Goal: Task Accomplishment & Management: Complete application form

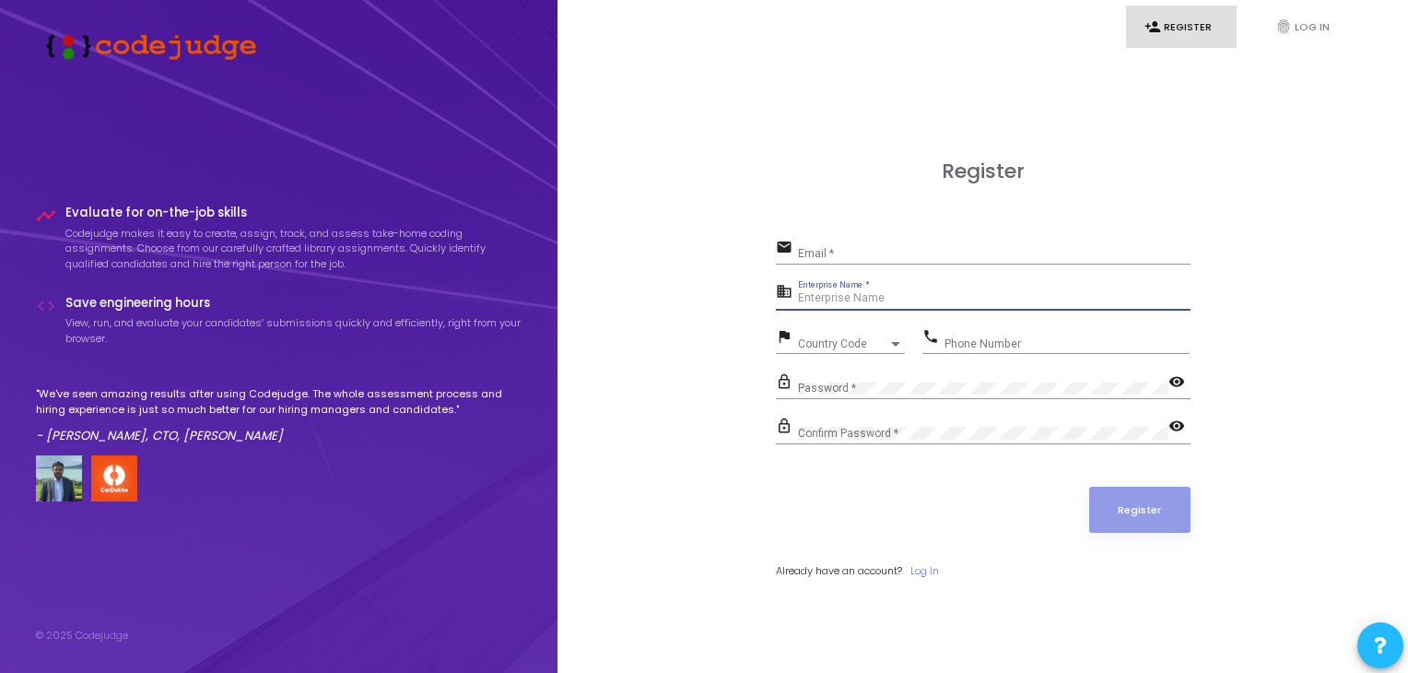
click at [910, 296] on input "Enterprise Name *" at bounding box center [994, 298] width 393 height 13
click at [676, 349] on div "Register email Email * business Enterprise Name * flag Country Code Country Cod…" at bounding box center [983, 389] width 810 height 673
click at [884, 241] on div "Email *" at bounding box center [994, 249] width 393 height 29
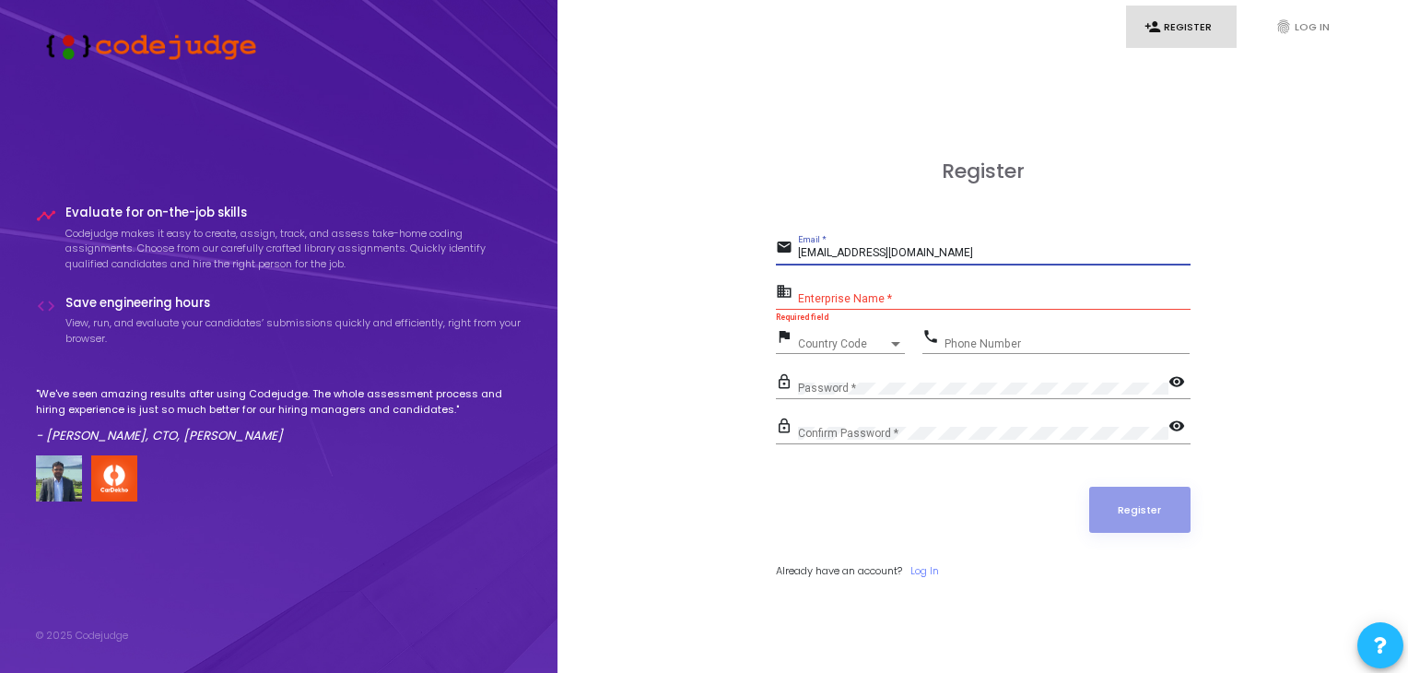
type input "[EMAIL_ADDRESS][DOMAIN_NAME]"
click at [892, 294] on input "Enterprise Name *" at bounding box center [994, 298] width 393 height 13
click at [862, 338] on div "Country Code" at bounding box center [843, 343] width 90 height 11
type input "+91"
click at [673, 464] on div at bounding box center [704, 336] width 1408 height 673
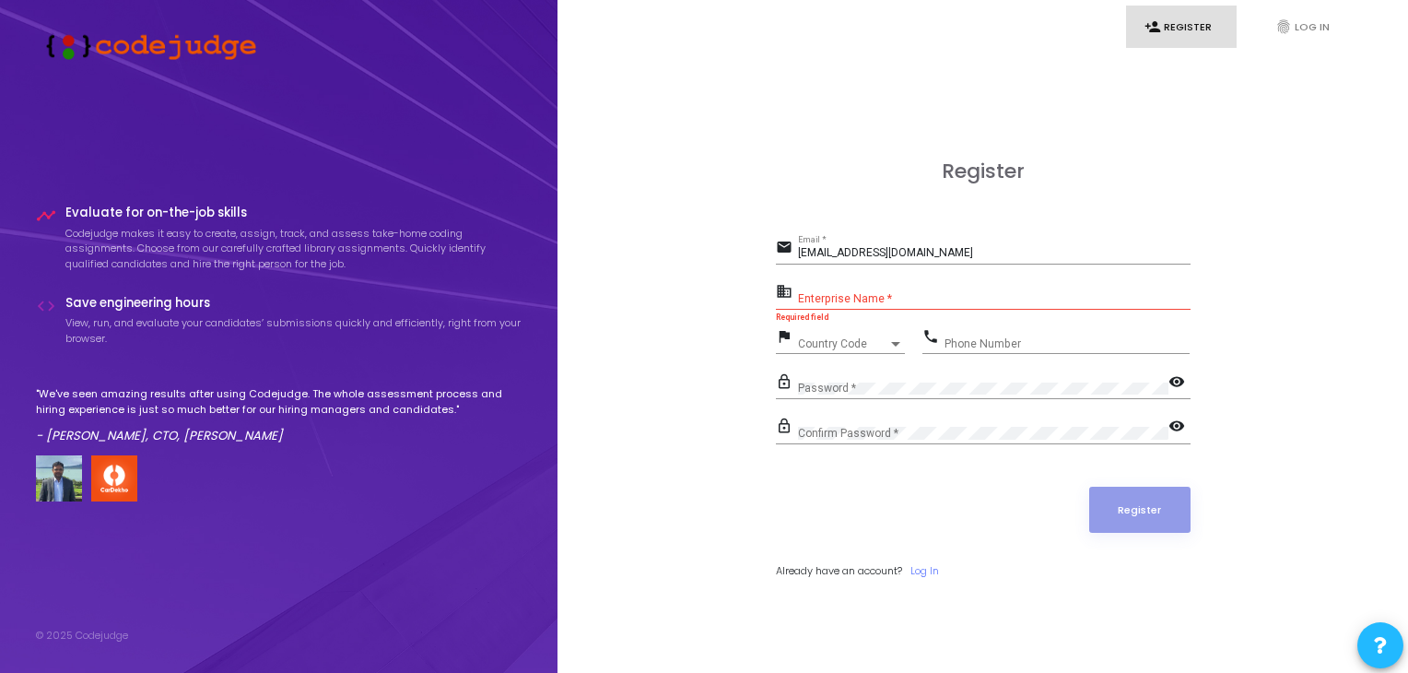
click at [838, 352] on div "Country Code Country Code" at bounding box center [851, 339] width 107 height 29
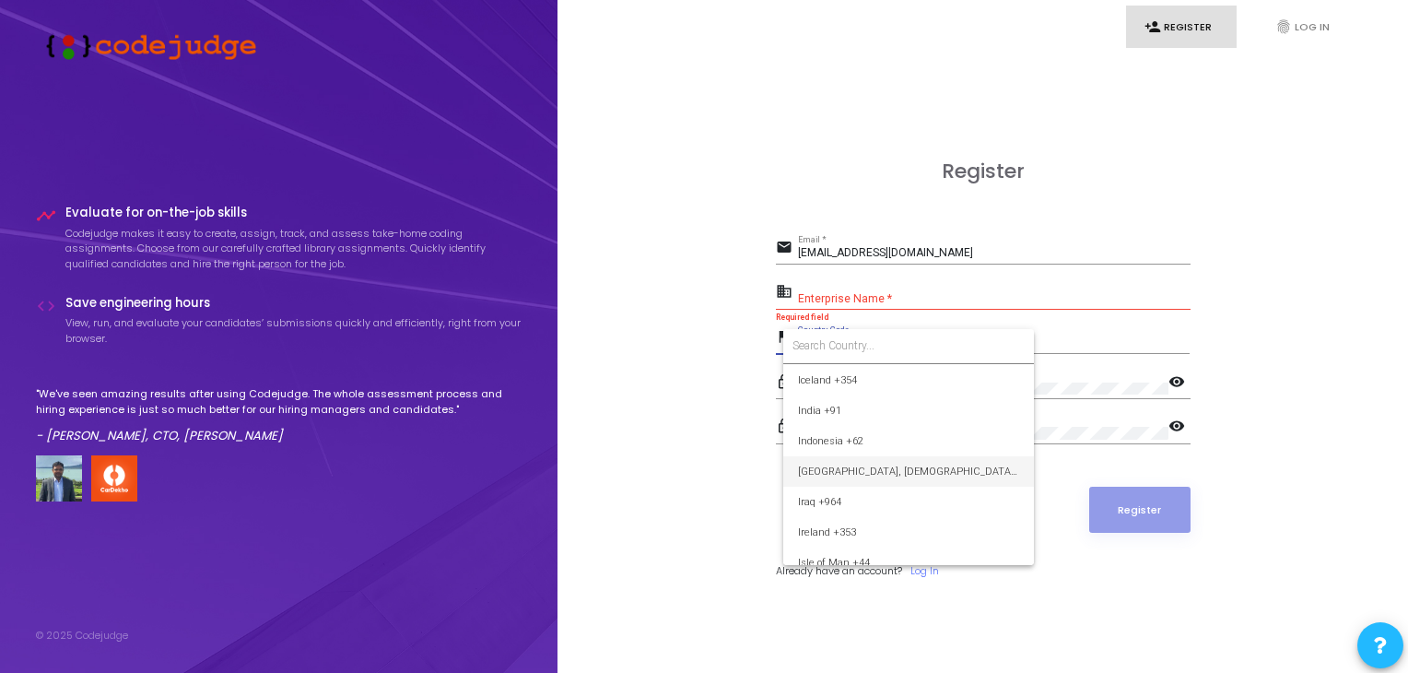
scroll to position [2857, 0]
click at [818, 448] on span "India +91" at bounding box center [908, 442] width 221 height 30
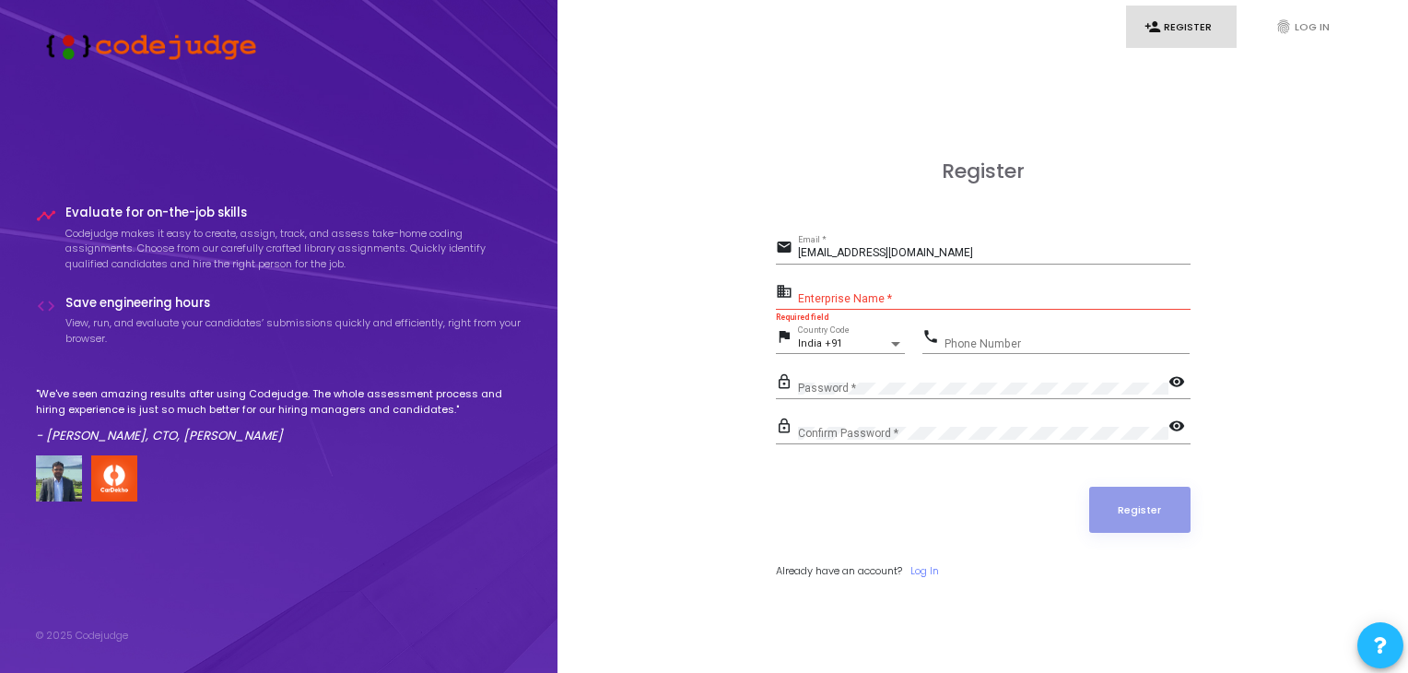
drag, startPoint x: 966, startPoint y: 325, endPoint x: 979, endPoint y: 340, distance: 19.6
click at [966, 326] on div "Phone Number" at bounding box center [1067, 339] width 245 height 29
click at [981, 341] on input "Phone Number" at bounding box center [1067, 343] width 245 height 13
type input "7726886794"
click at [869, 394] on div "Password *" at bounding box center [983, 384] width 370 height 29
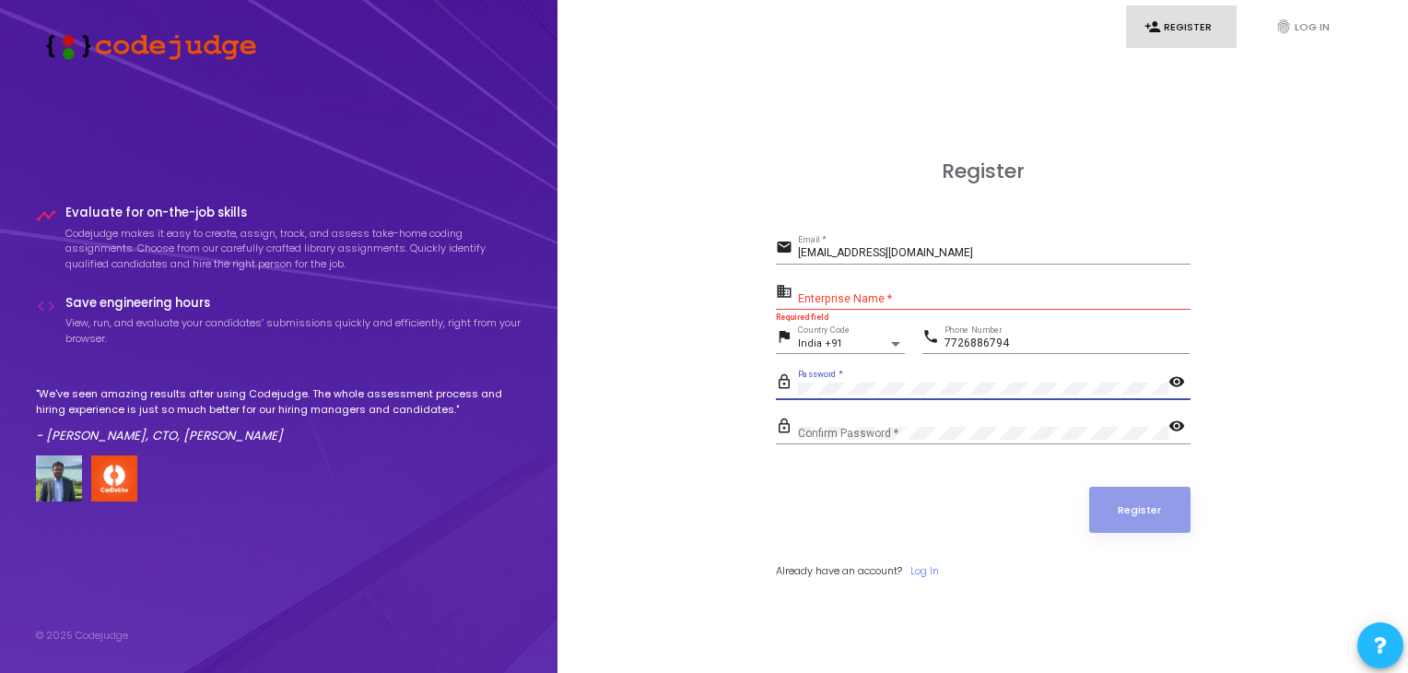
click at [1183, 380] on mat-icon "visibility" at bounding box center [1180, 383] width 22 height 22
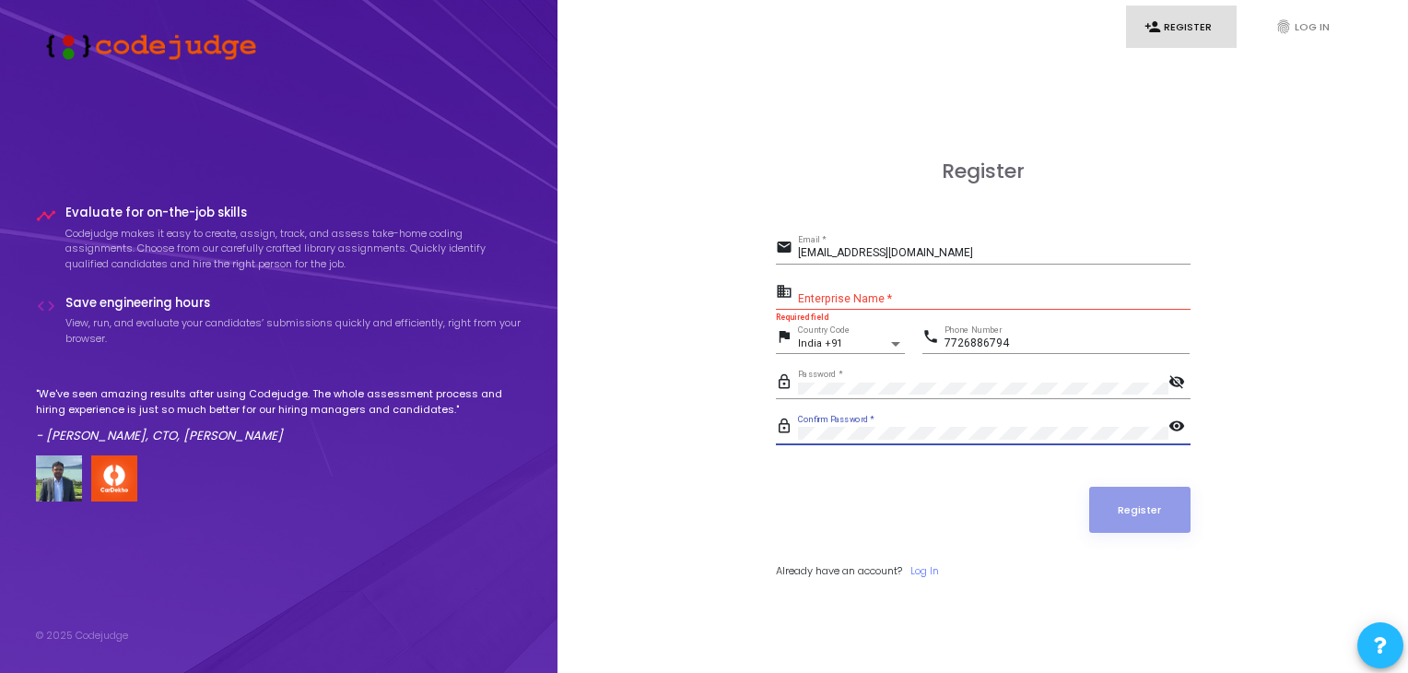
click at [1174, 418] on mat-icon "visibility" at bounding box center [1180, 428] width 22 height 22
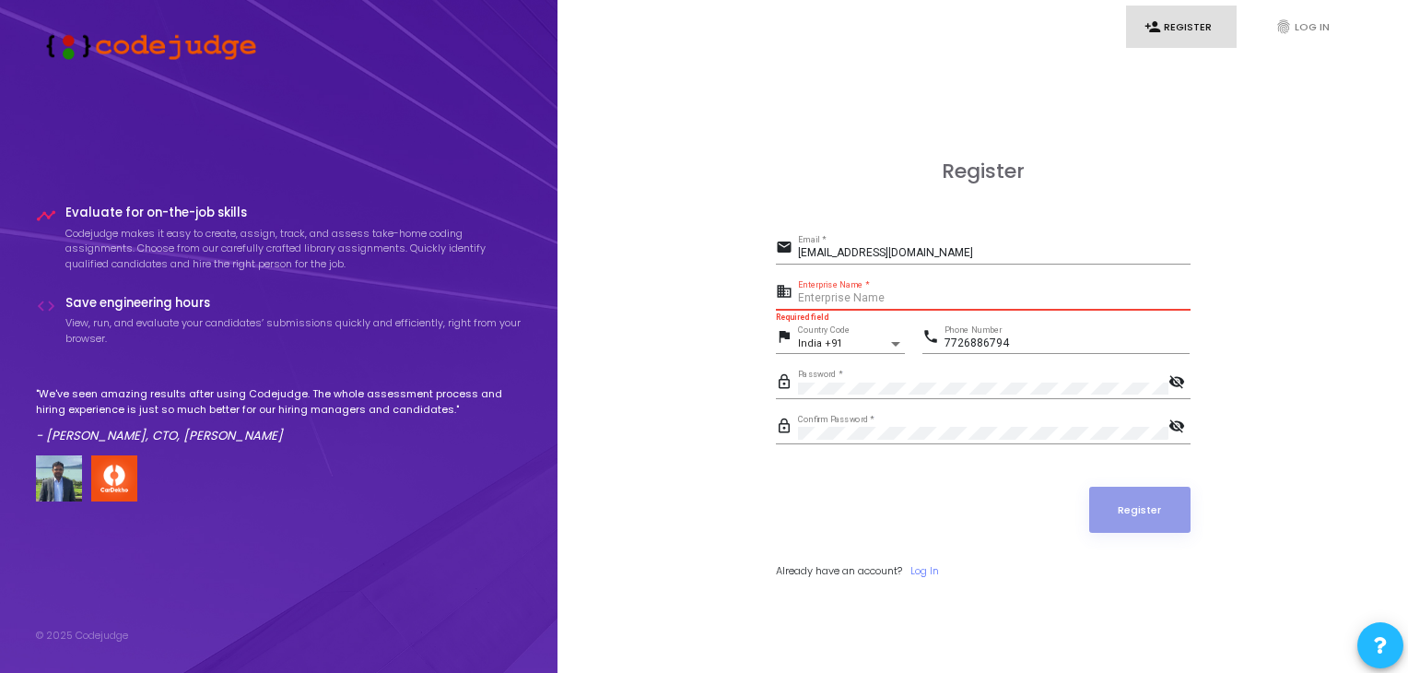
click at [958, 292] on input "Enterprise Name *" at bounding box center [994, 298] width 393 height 13
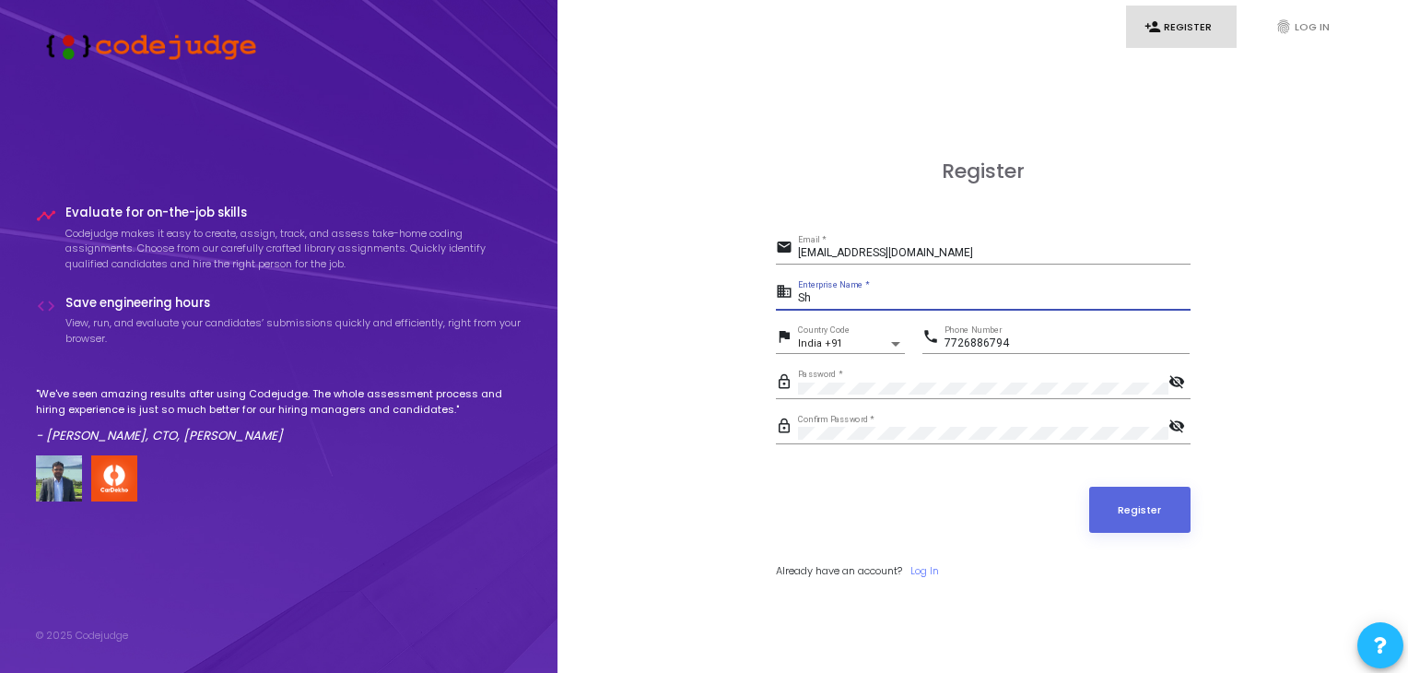
type input "S"
type input "R"
type input "Student"
click at [1150, 518] on button "Register" at bounding box center [1139, 510] width 101 height 46
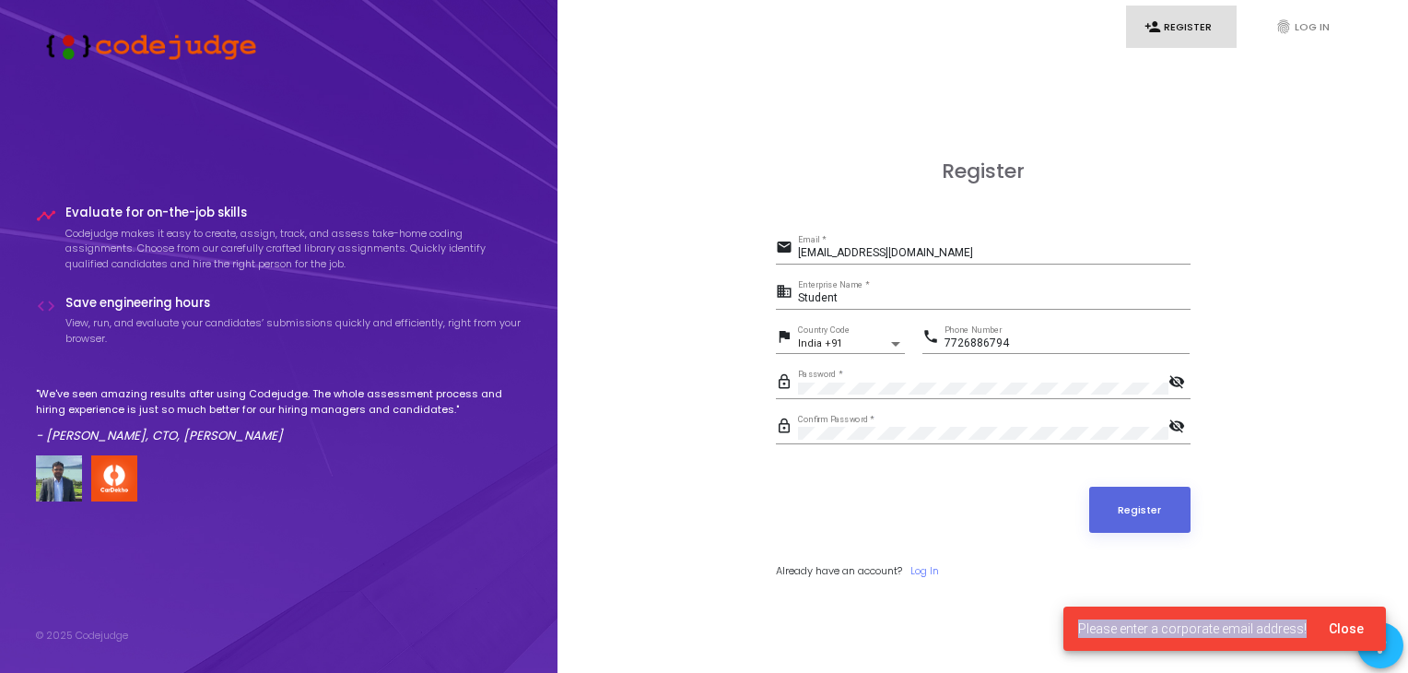
drag, startPoint x: 1087, startPoint y: 629, endPoint x: 1311, endPoint y: 628, distance: 224.0
click at [1311, 628] on cj-snackbar "Please enter a corporate email address! Close" at bounding box center [1225, 628] width 323 height 44
click at [1337, 629] on span "Close" at bounding box center [1346, 628] width 35 height 15
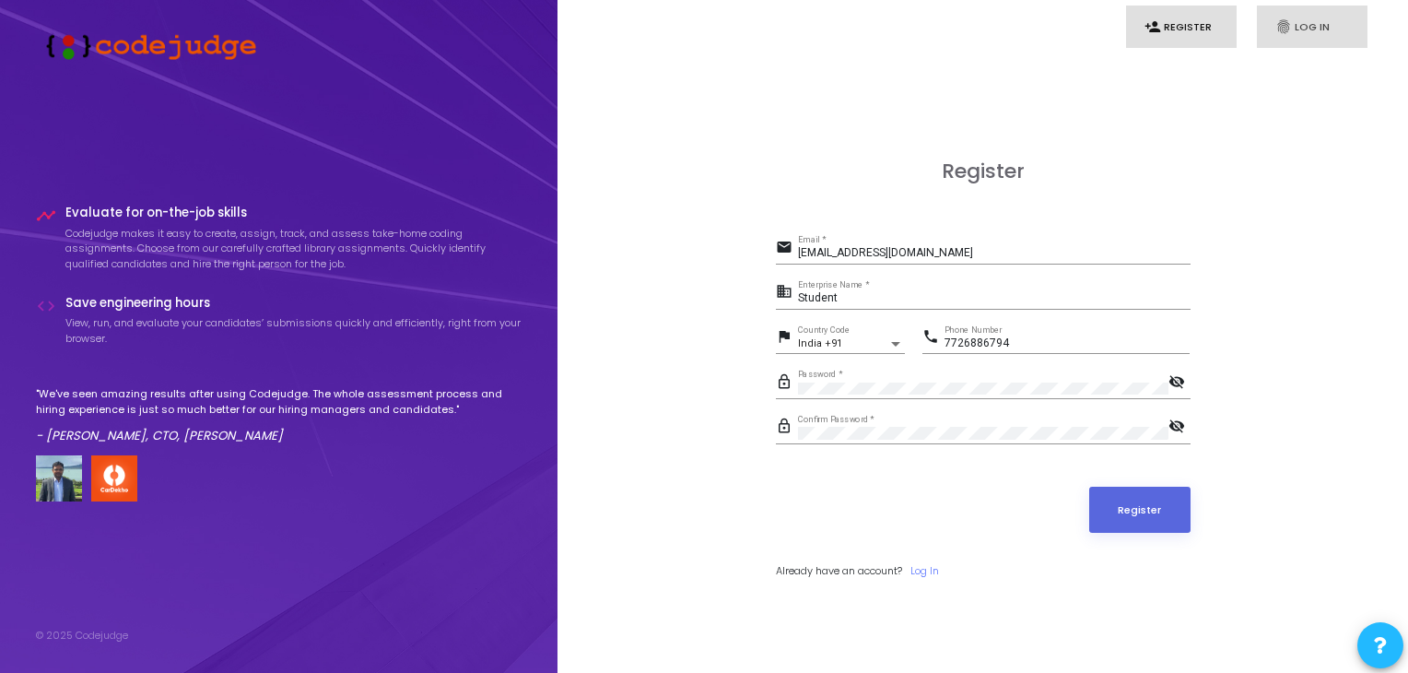
click at [1294, 8] on link "fingerprint Log In" at bounding box center [1312, 27] width 111 height 43
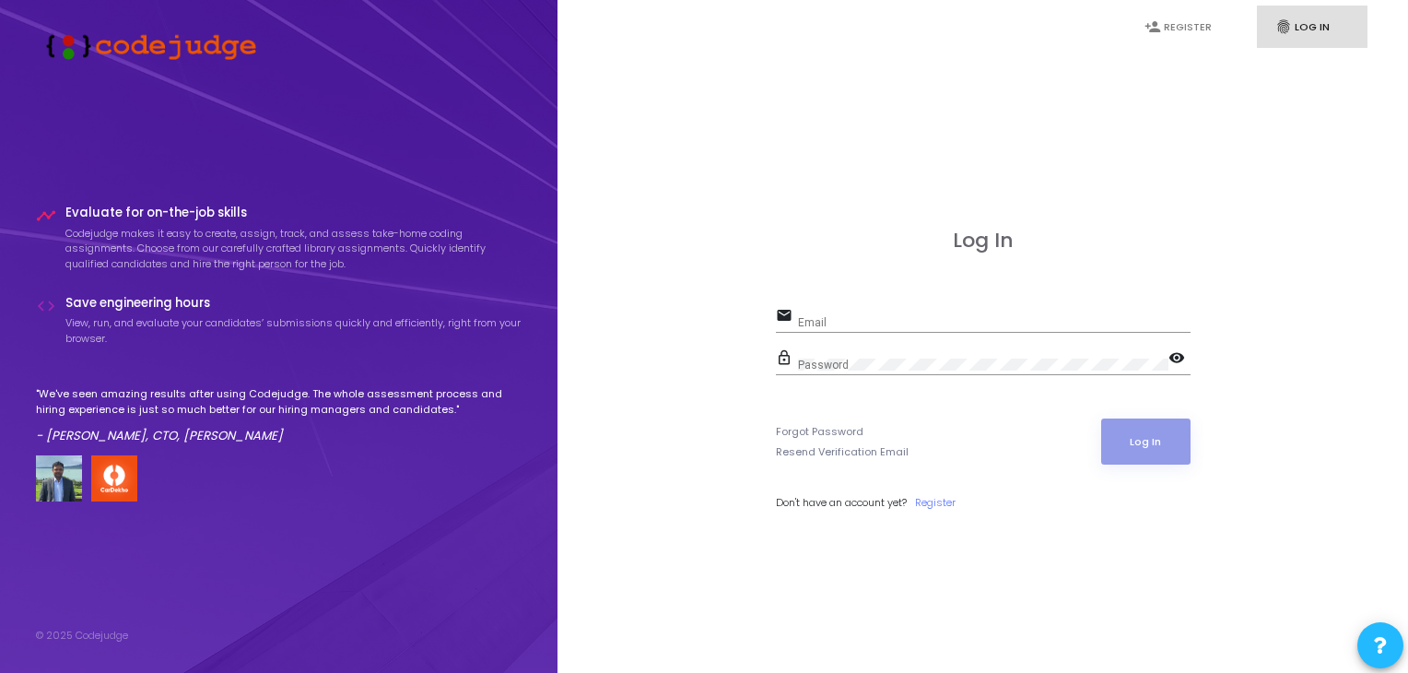
type input "[EMAIL_ADDRESS][DOMAIN_NAME]"
click at [809, 259] on div "Log In email [EMAIL_ADDRESS][DOMAIN_NAME] Email lock_outline Password visibilit…" at bounding box center [983, 390] width 415 height 323
click at [1163, 438] on button "Log In" at bounding box center [1145, 441] width 89 height 46
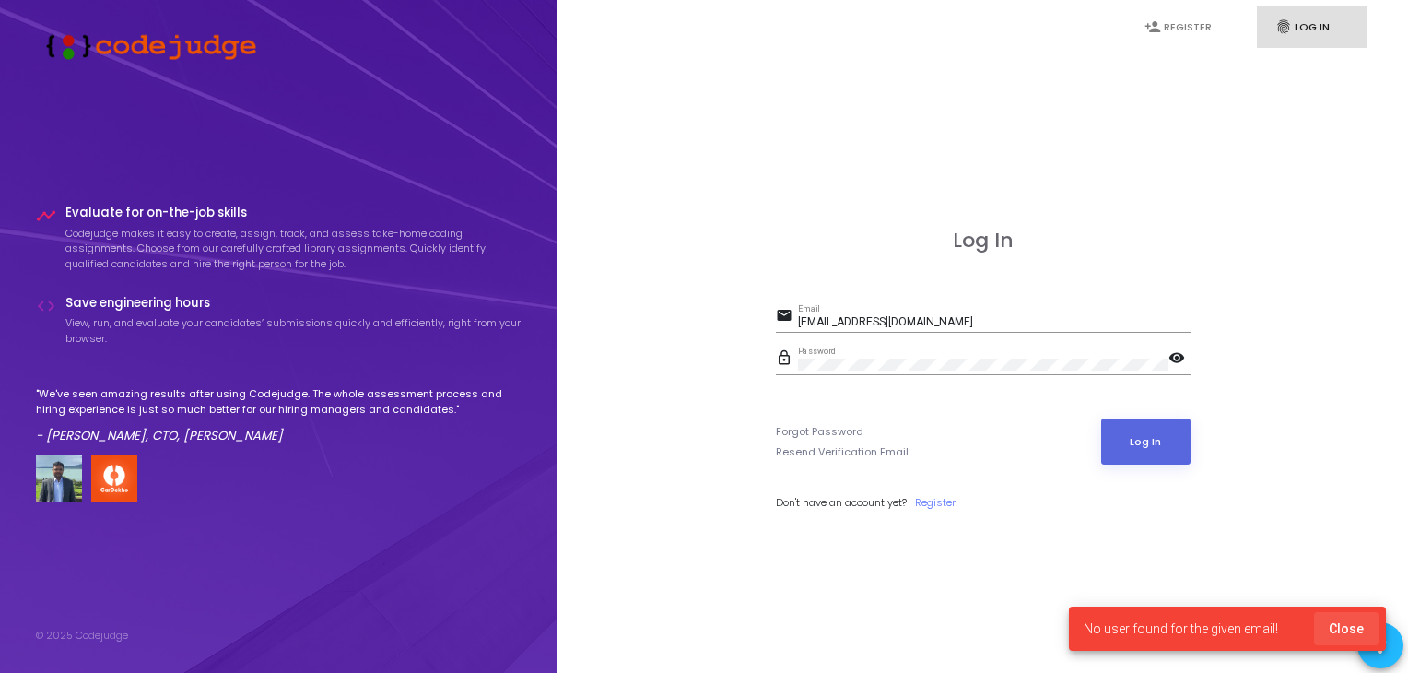
click at [1355, 621] on span "Close" at bounding box center [1346, 628] width 35 height 15
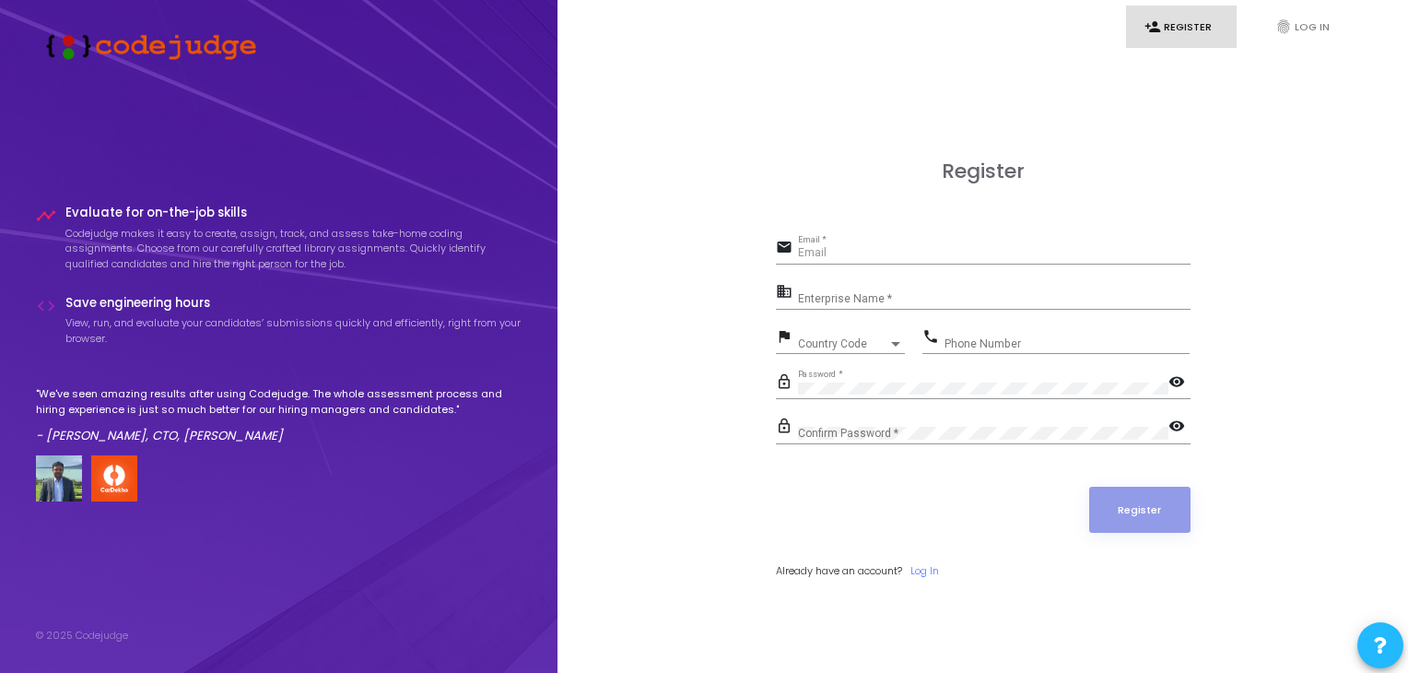
type input "[EMAIL_ADDRESS][DOMAIN_NAME]"
click at [881, 252] on input "[EMAIL_ADDRESS][DOMAIN_NAME]" at bounding box center [994, 253] width 393 height 13
click at [622, 360] on div "Register email vibhanshumudgal@gmail.com Email * business Enterprise Name * fla…" at bounding box center [983, 389] width 810 height 673
click at [863, 298] on input "Enterprise Name *" at bounding box center [994, 298] width 393 height 13
type input "student"
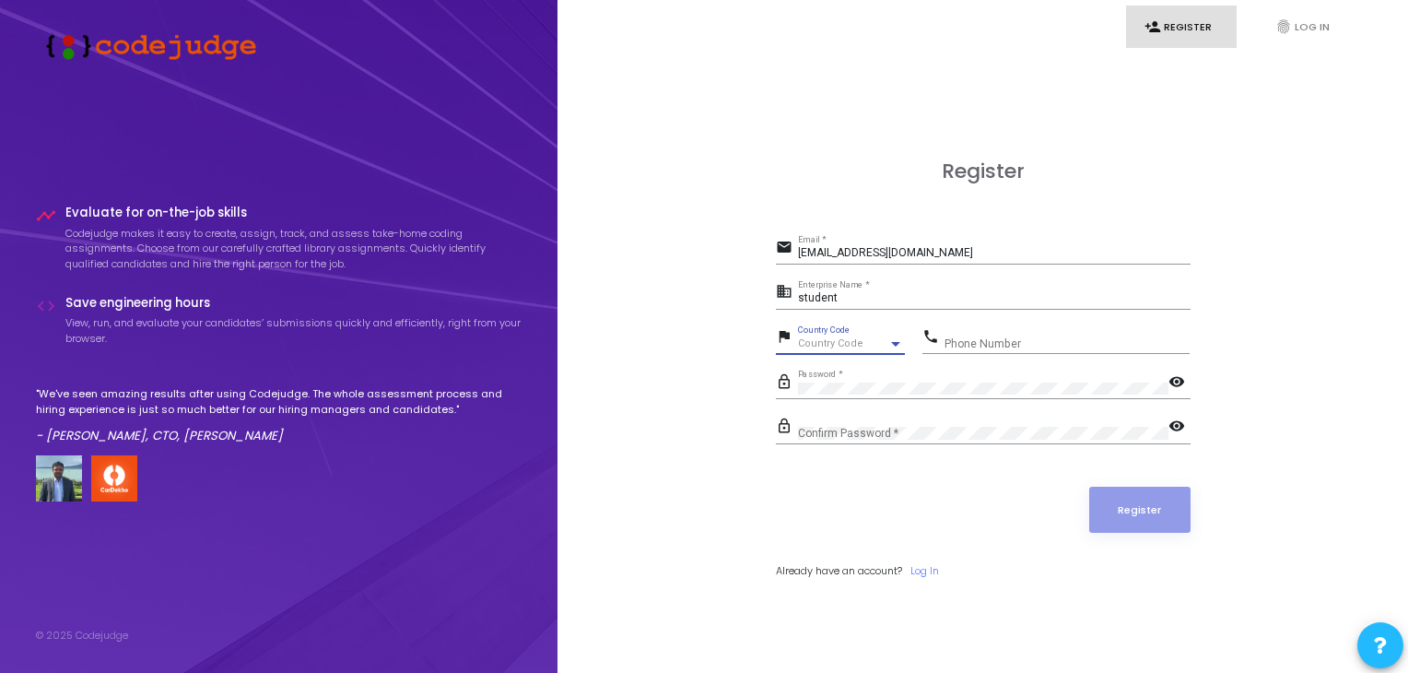
click at [855, 339] on span "Country Code" at bounding box center [830, 343] width 65 height 12
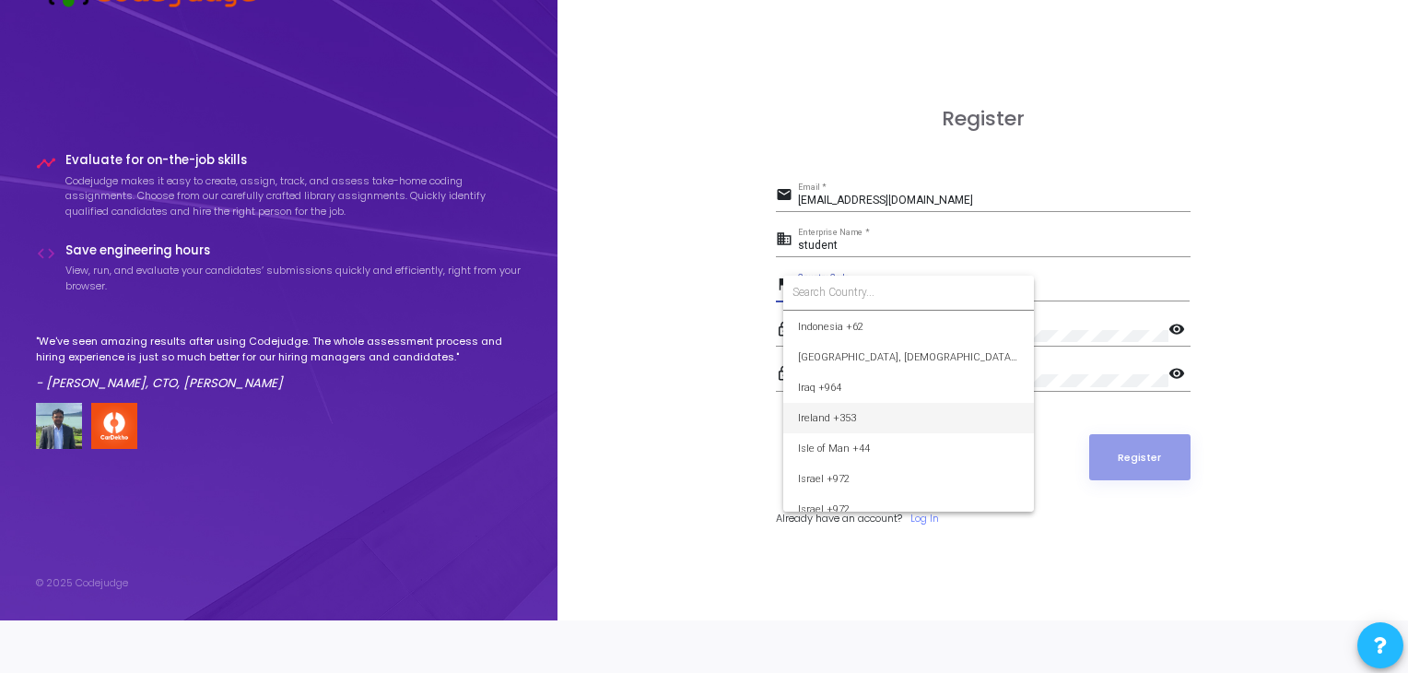
scroll to position [2857, 0]
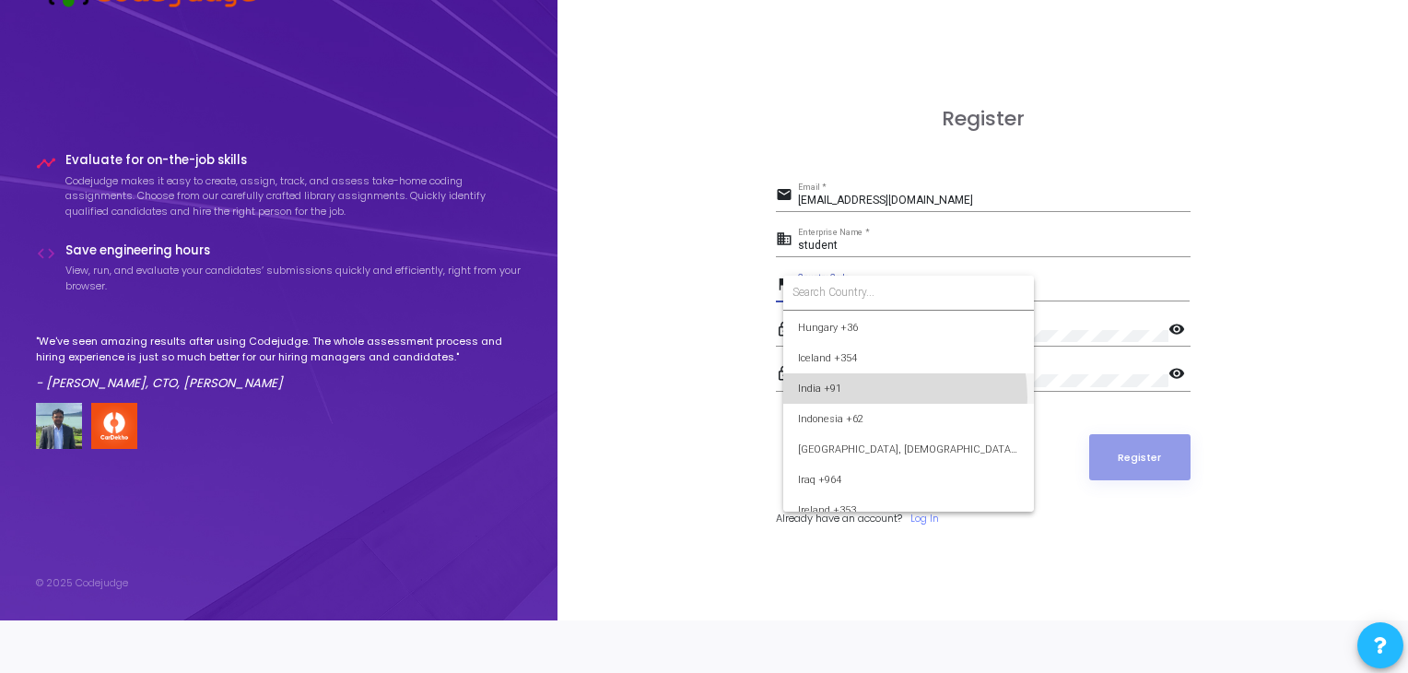
click at [857, 397] on span "India +91" at bounding box center [908, 388] width 221 height 30
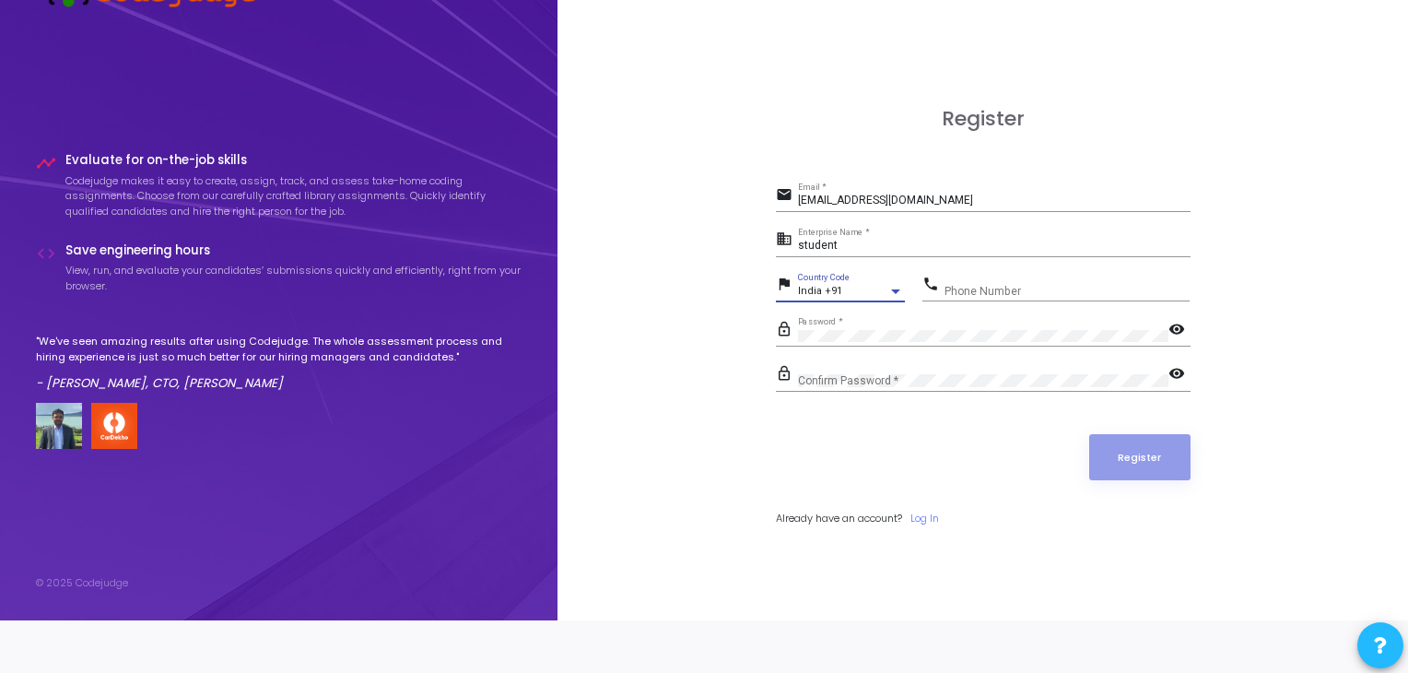
click at [1014, 288] on input "Phone Number" at bounding box center [1067, 291] width 245 height 13
type input "7726886794"
click at [1170, 331] on mat-icon "visibility" at bounding box center [1180, 331] width 22 height 22
click at [697, 339] on div "Register email vibhanshumudgal@gmail.com Email * business student Enterprise Na…" at bounding box center [983, 337] width 810 height 673
click at [1186, 371] on mat-icon "visibility" at bounding box center [1180, 375] width 22 height 22
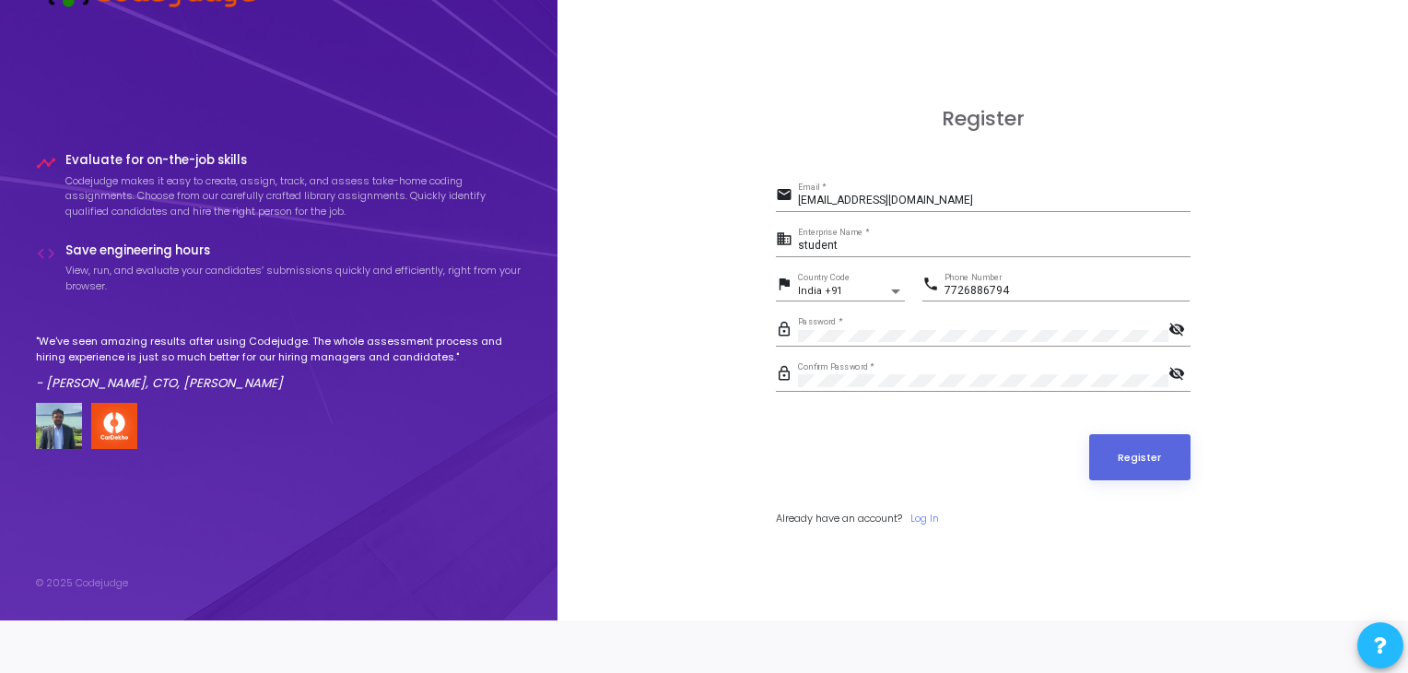
click at [683, 307] on div "Register email vibhanshumudgal@gmail.com Email * business student Enterprise Na…" at bounding box center [983, 337] width 810 height 673
click at [1122, 457] on button "Register" at bounding box center [1139, 457] width 101 height 46
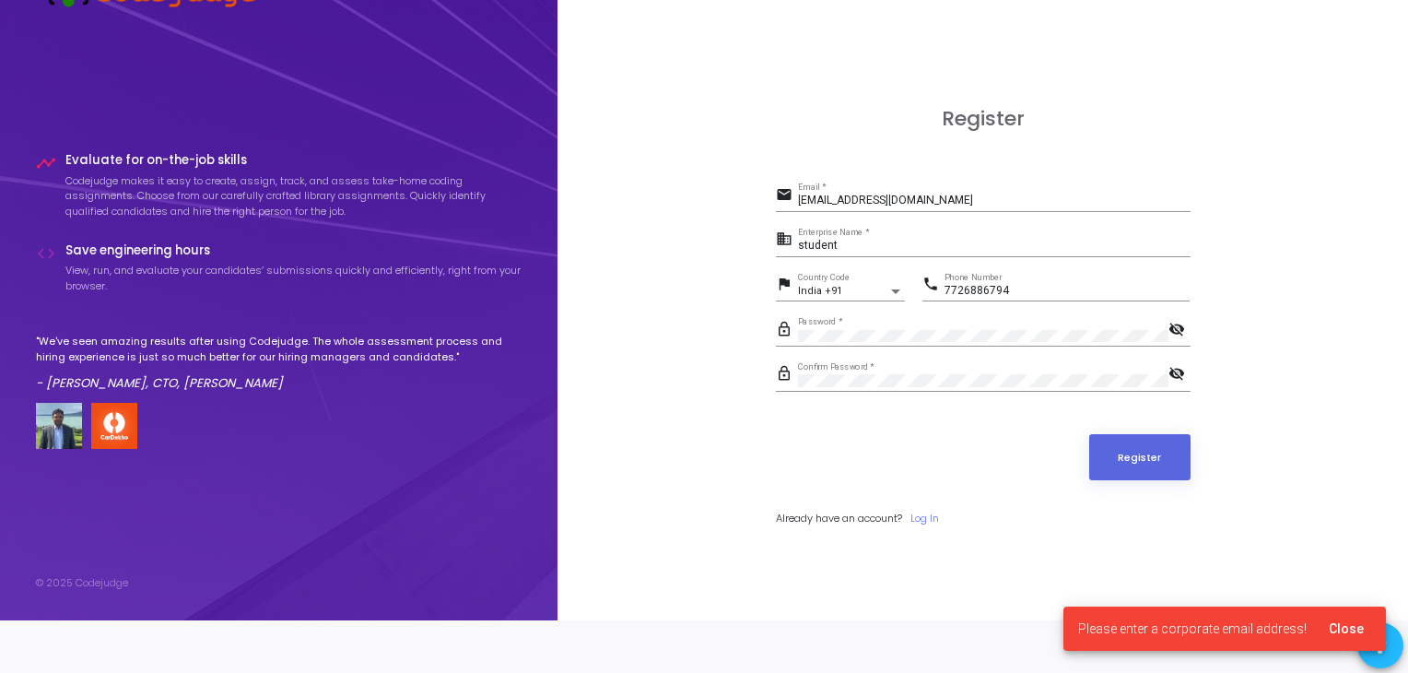
click at [1344, 629] on span "Close" at bounding box center [1346, 628] width 35 height 15
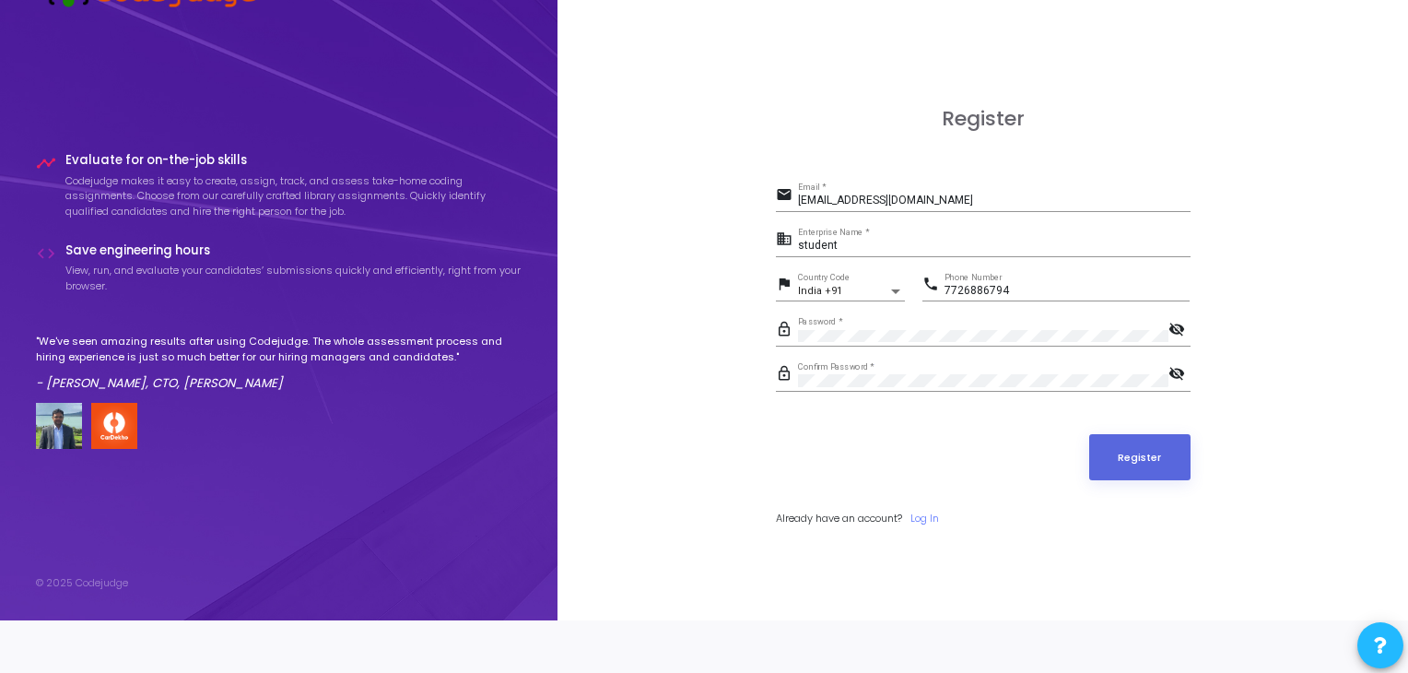
click at [915, 455] on div "Register" at bounding box center [983, 457] width 415 height 46
click at [884, 204] on input "[EMAIL_ADDRESS][DOMAIN_NAME]" at bounding box center [994, 200] width 393 height 13
type input "vibhanshusharma89636@gmail.com"
click at [1131, 452] on button "Register" at bounding box center [1139, 457] width 101 height 46
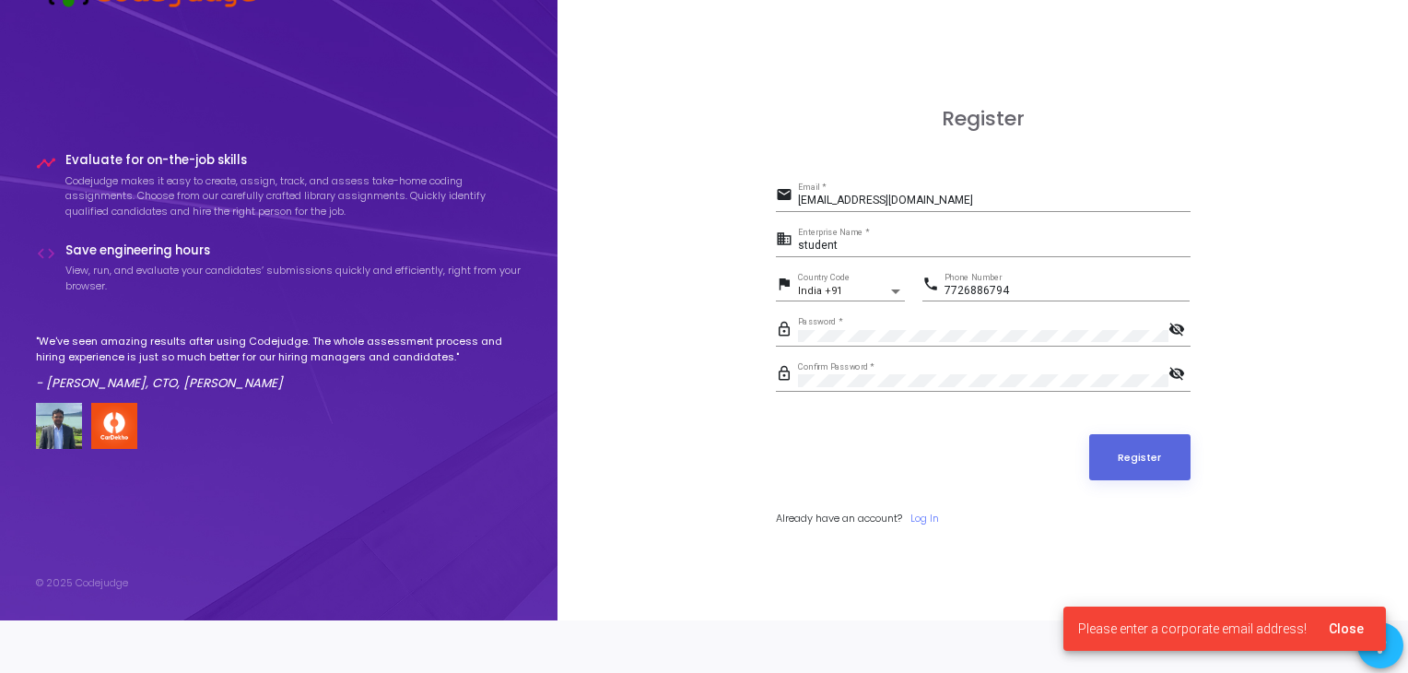
click at [1341, 622] on span "Close" at bounding box center [1346, 628] width 35 height 15
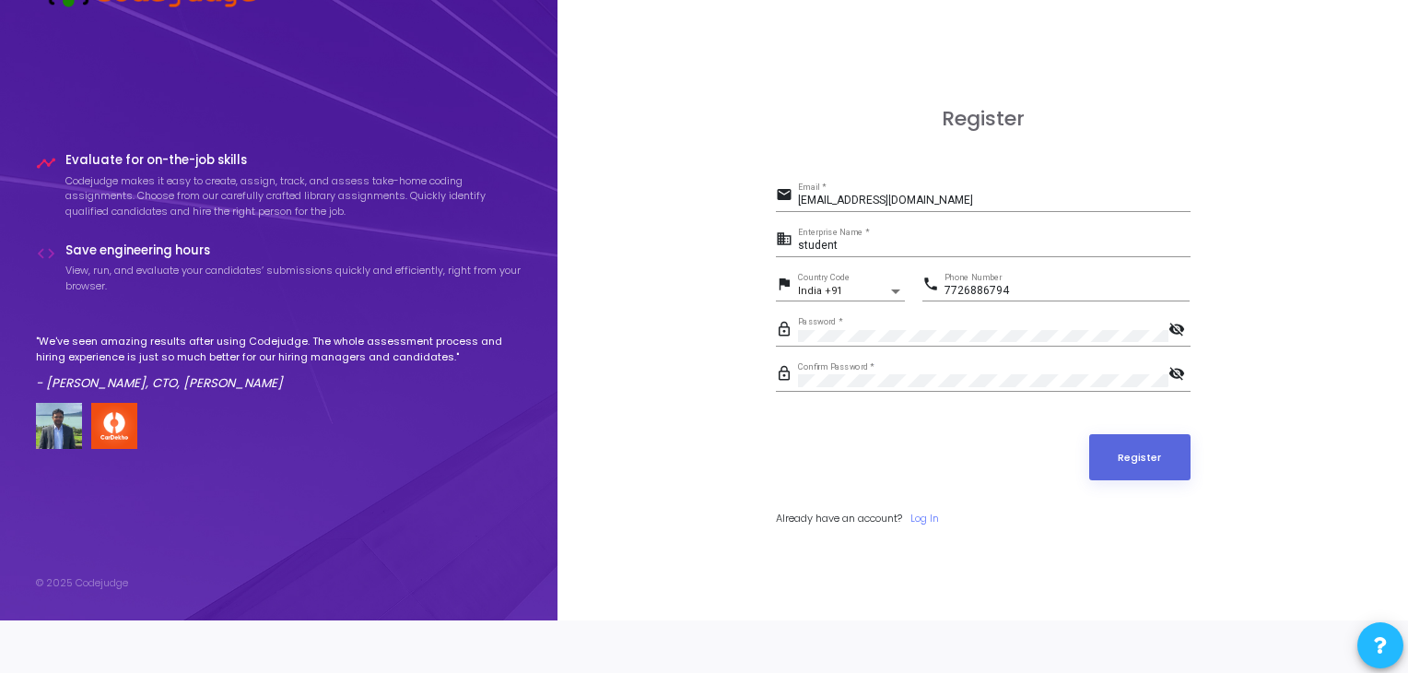
click at [1371, 641] on button at bounding box center [1381, 645] width 46 height 46
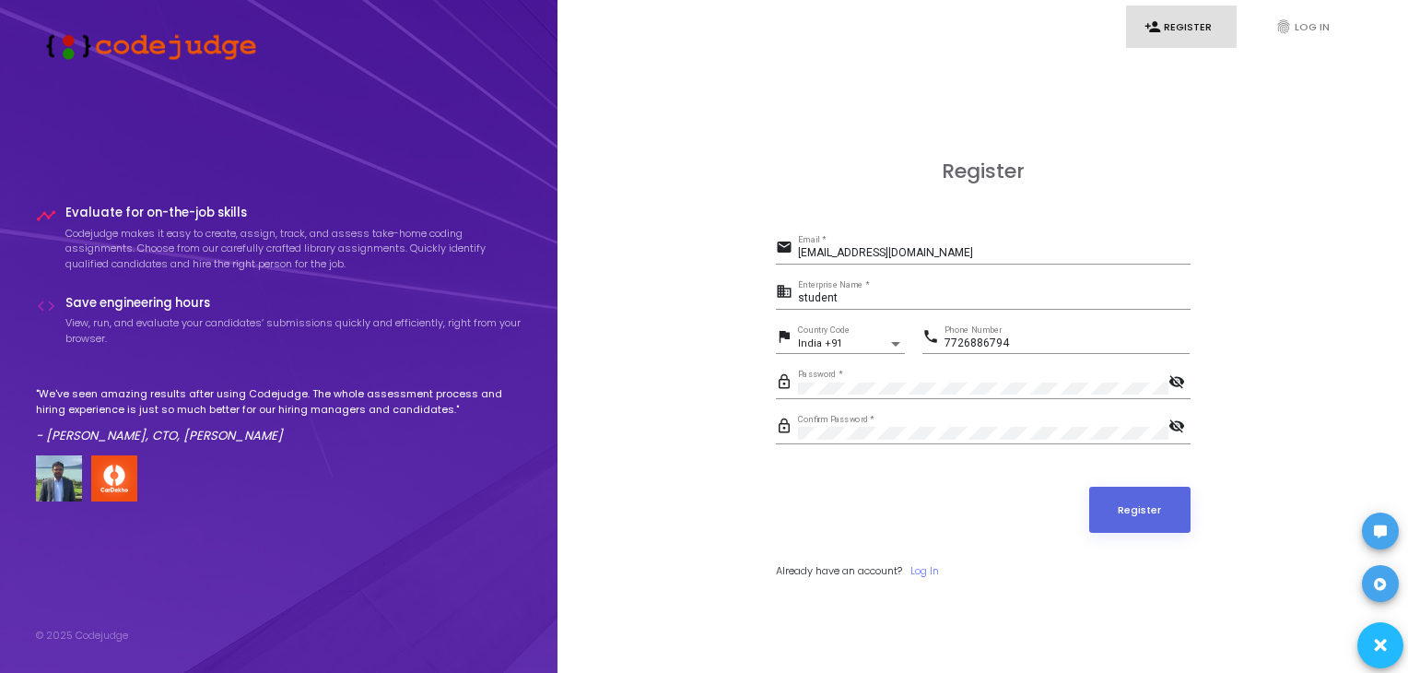
scroll to position [0, 0]
